Goal: Register for event/course

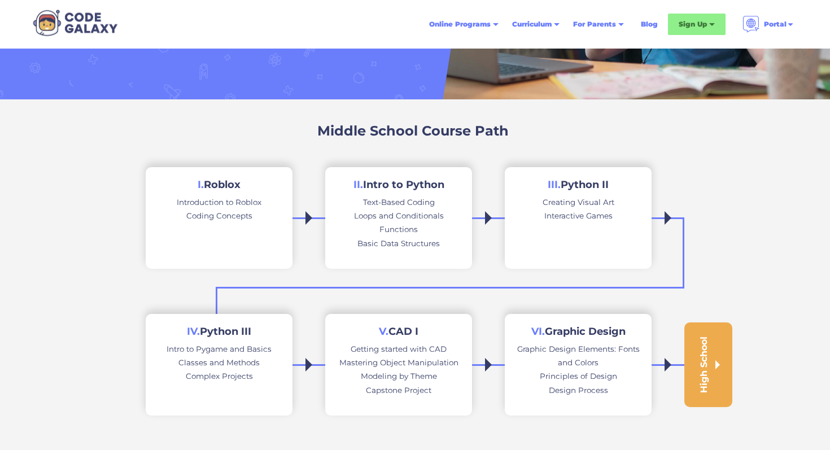
click at [219, 204] on div "Introduction to Roblox" at bounding box center [219, 202] width 85 height 14
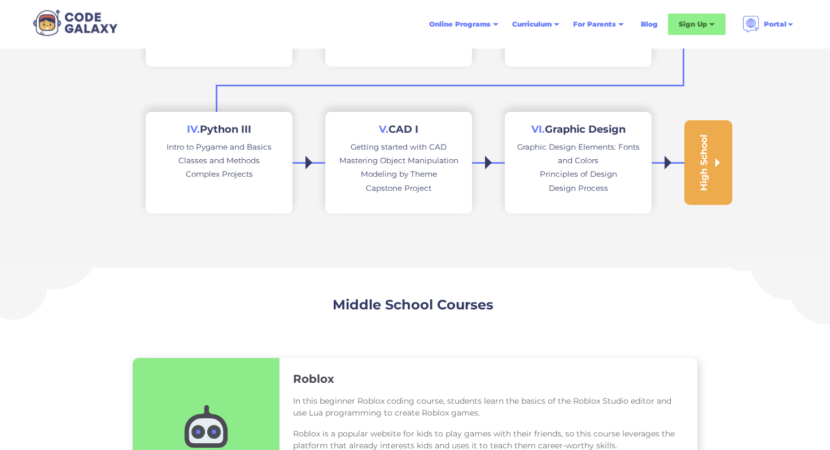
scroll to position [361, 0]
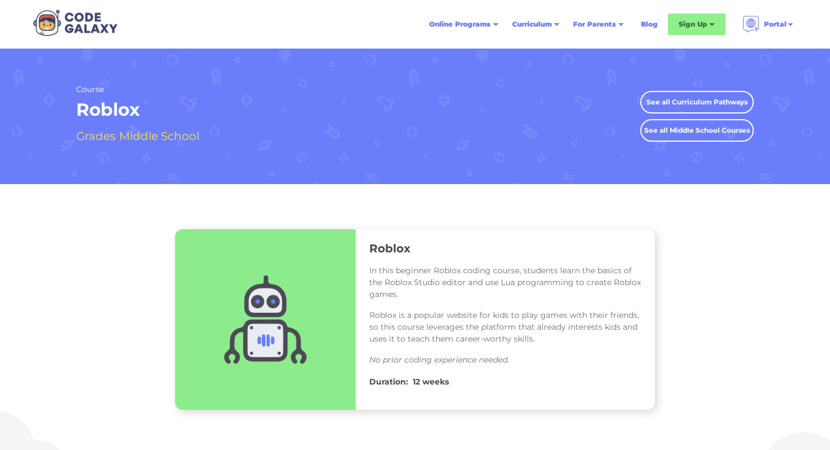
scroll to position [1, 0]
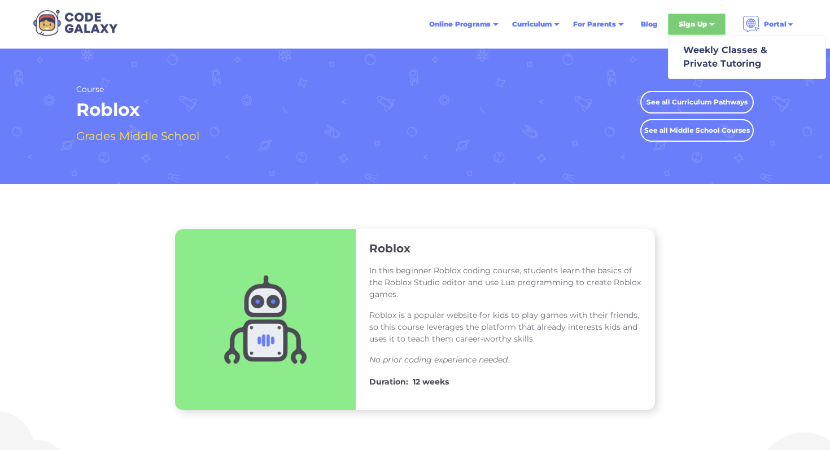
click at [705, 23] on div "Sign Up" at bounding box center [692, 24] width 28 height 11
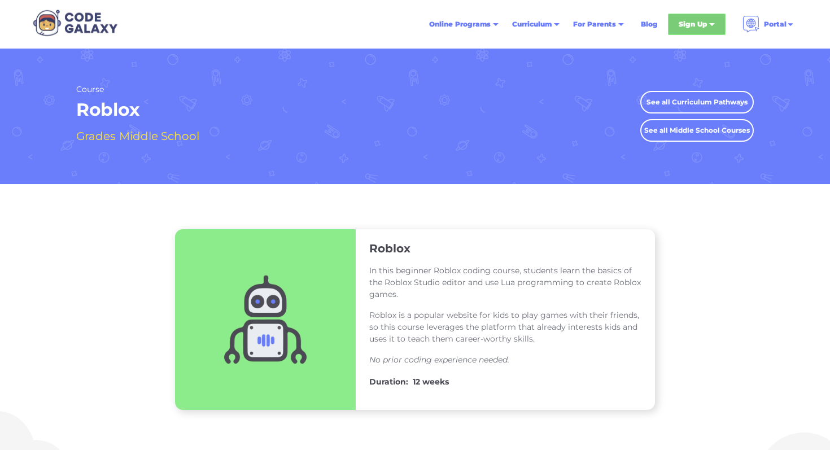
click at [705, 23] on div "Sign Up" at bounding box center [692, 24] width 28 height 11
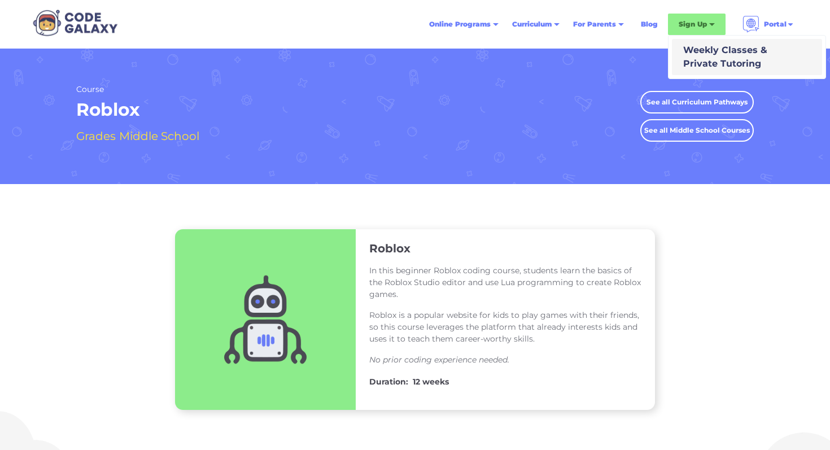
click at [710, 53] on div "Weekly Classes & Private Tutoring" at bounding box center [722, 56] width 89 height 27
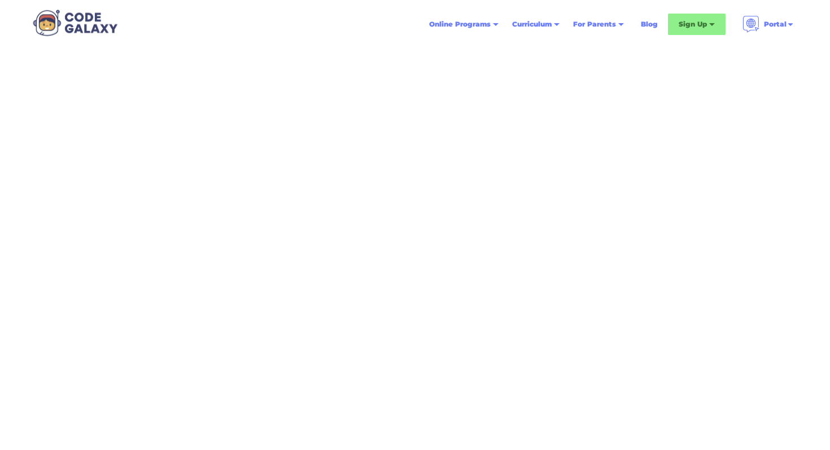
scroll to position [70, 0]
